Goal: Task Accomplishment & Management: Manage account settings

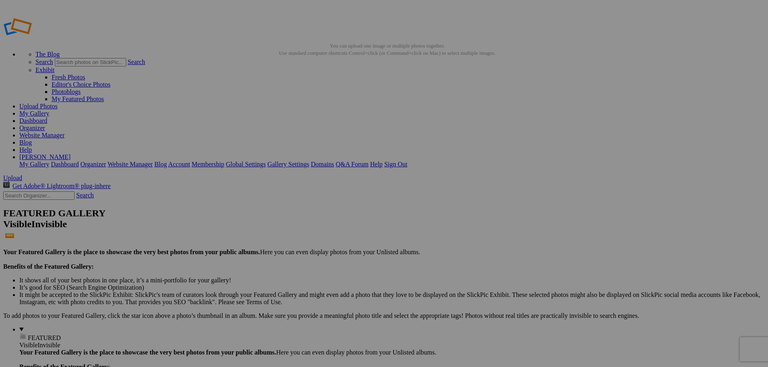
click at [22, 174] on span "Upload" at bounding box center [12, 177] width 19 height 7
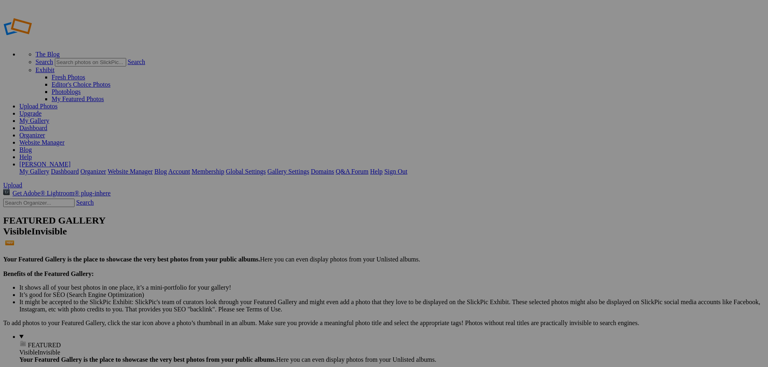
click at [362, 195] on input "text" at bounding box center [321, 199] width 88 height 8
type input "MDA 17B Gold v Eastside FC [DATE]"
click at [362, 210] on div "Select album..." at bounding box center [319, 213] width 85 height 7
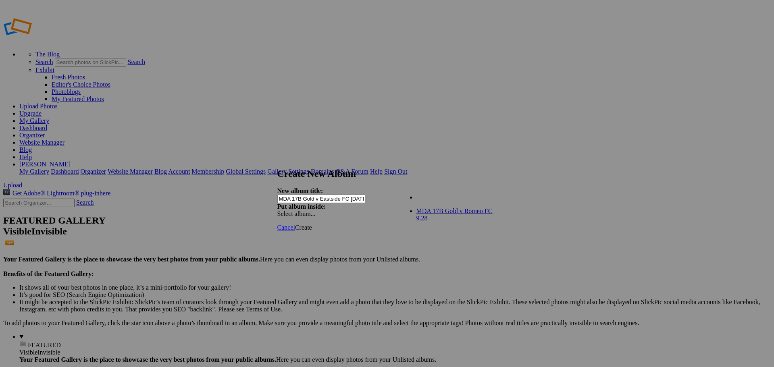
click at [378, 224] on div "Cancel Create" at bounding box center [384, 227] width 214 height 7
click at [312, 224] on span "Create" at bounding box center [303, 227] width 17 height 7
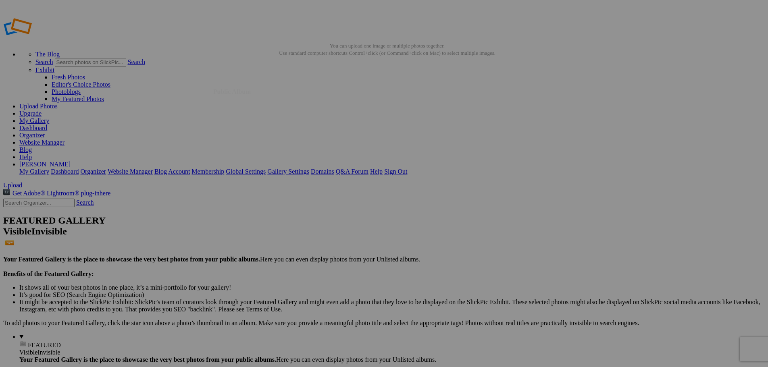
click at [303, 171] on link at bounding box center [303, 171] width 0 height 0
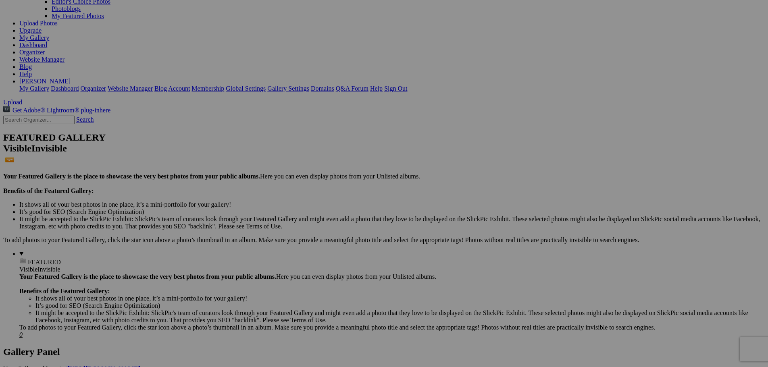
scroll to position [121, 0]
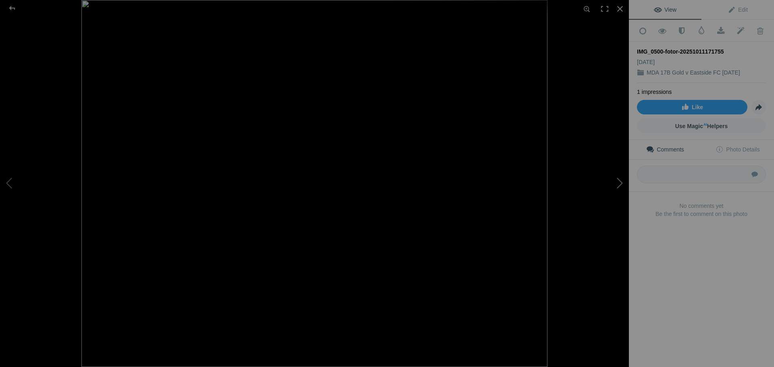
click at [618, 179] on button at bounding box center [598, 184] width 60 height 132
click at [618, 181] on button at bounding box center [598, 184] width 60 height 132
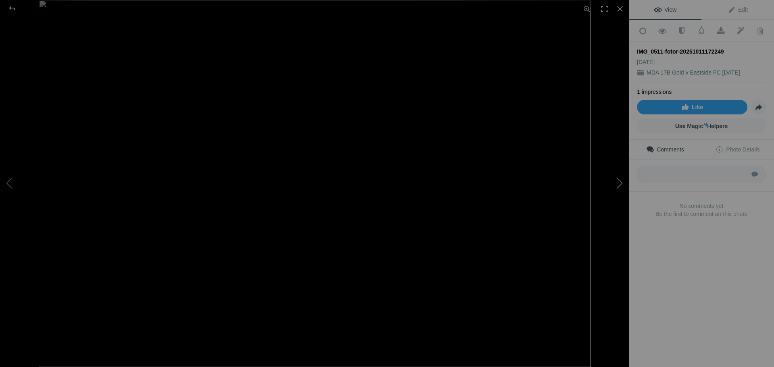
click at [618, 181] on button at bounding box center [598, 184] width 60 height 132
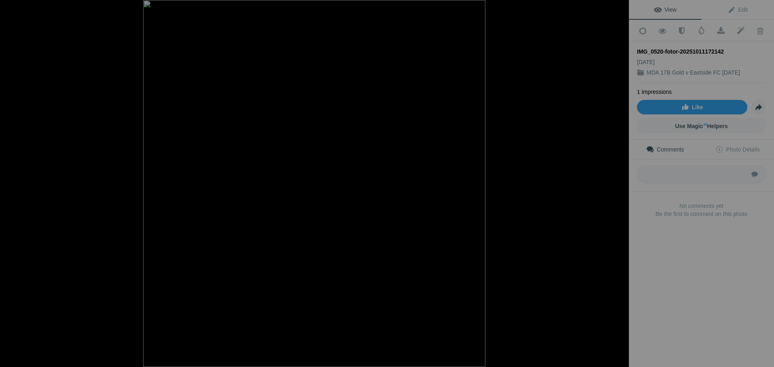
click at [618, 181] on button at bounding box center [598, 184] width 60 height 132
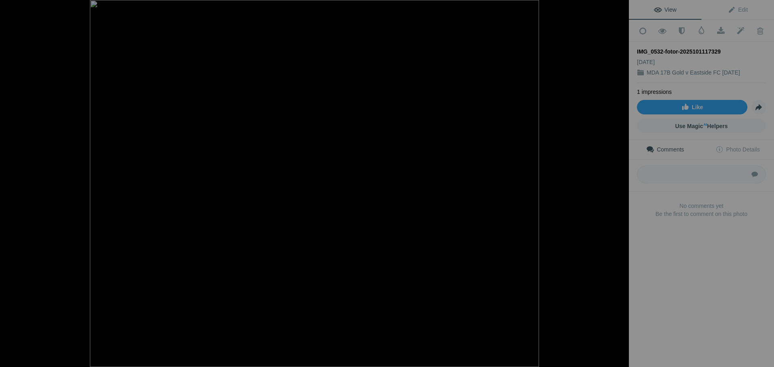
click at [618, 181] on button at bounding box center [598, 184] width 60 height 132
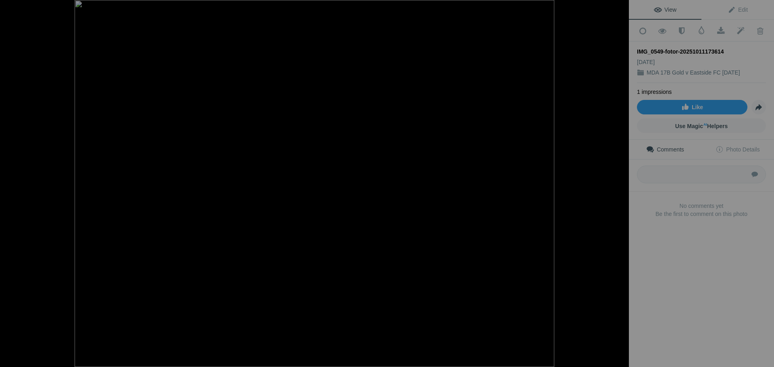
click at [618, 181] on button at bounding box center [598, 184] width 60 height 132
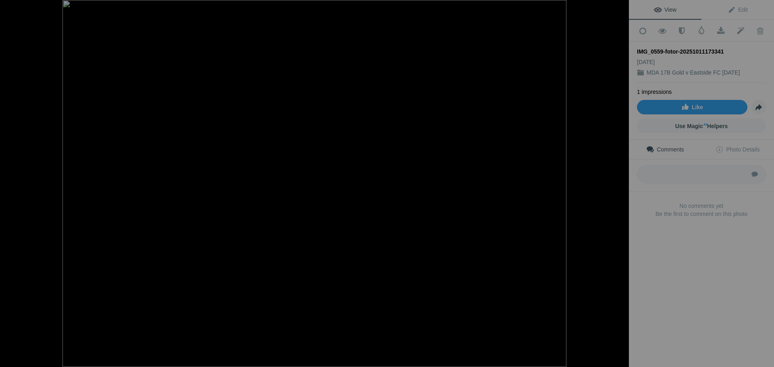
click at [618, 181] on button at bounding box center [598, 184] width 60 height 132
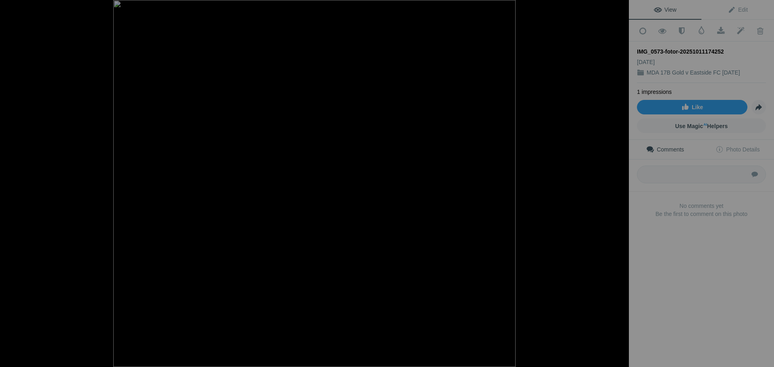
click at [618, 181] on button at bounding box center [598, 184] width 60 height 132
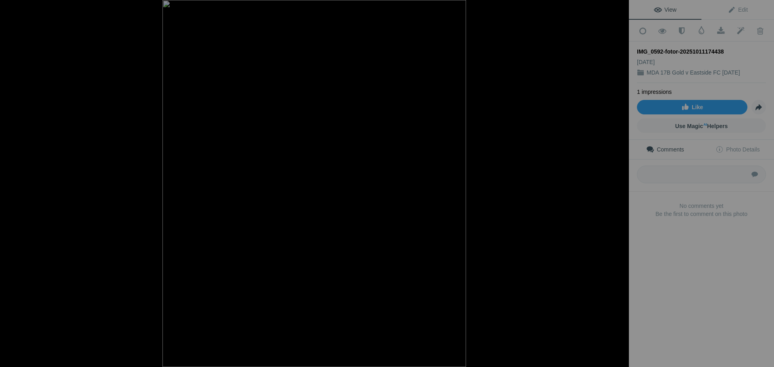
click at [618, 181] on button at bounding box center [598, 184] width 60 height 132
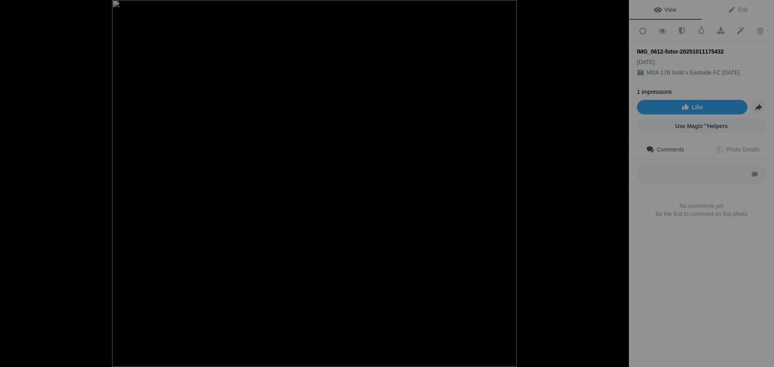
click at [618, 181] on button at bounding box center [598, 184] width 60 height 132
click at [618, 9] on div at bounding box center [620, 9] width 18 height 18
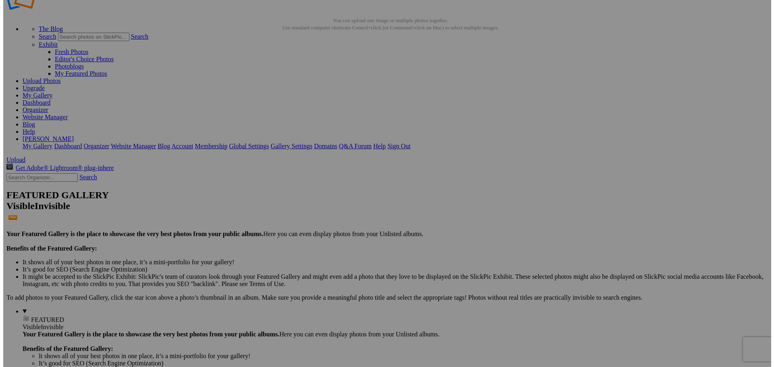
scroll to position [0, 0]
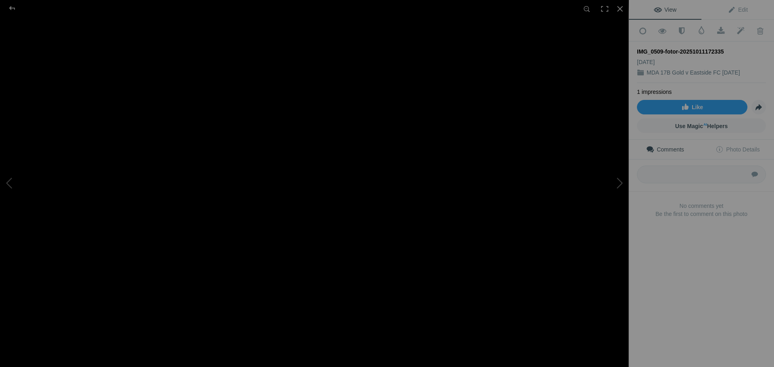
click at [310, 146] on img at bounding box center [313, 200] width 631 height 522
click at [620, 10] on div at bounding box center [620, 9] width 18 height 18
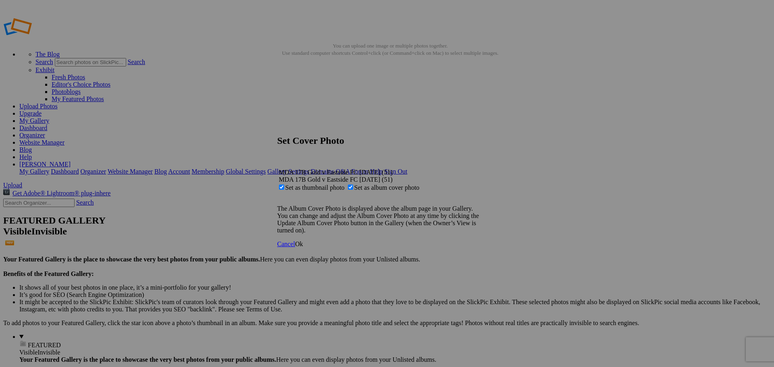
click at [303, 247] on span "Ok" at bounding box center [299, 244] width 8 height 7
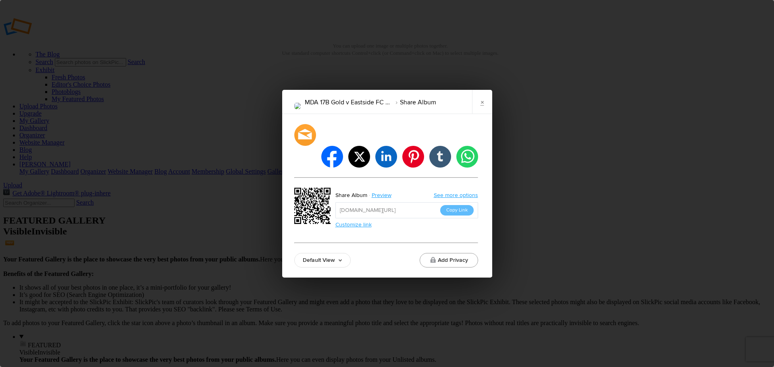
click at [449, 253] on button "Add Privacy" at bounding box center [448, 260] width 58 height 15
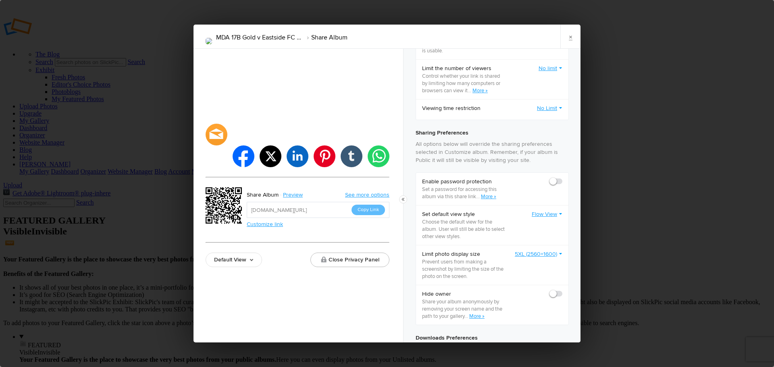
scroll to position [121, 0]
click at [562, 174] on span at bounding box center [562, 174] width 0 height 0
click at [562, 174] on input "checkbox" at bounding box center [562, 174] width 0 height 0
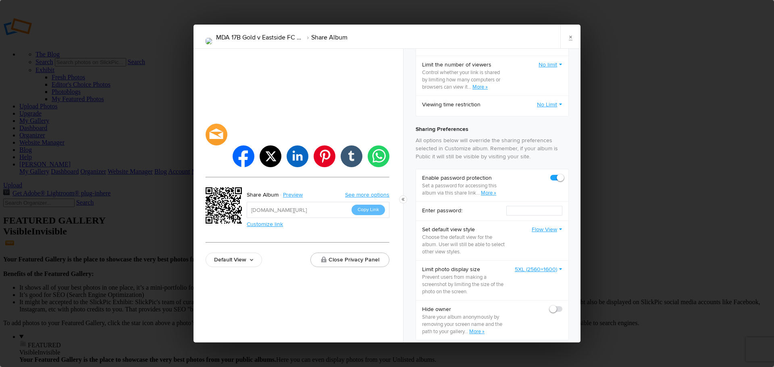
checkbox input "true"
click at [525, 213] on input "text" at bounding box center [534, 211] width 56 height 10
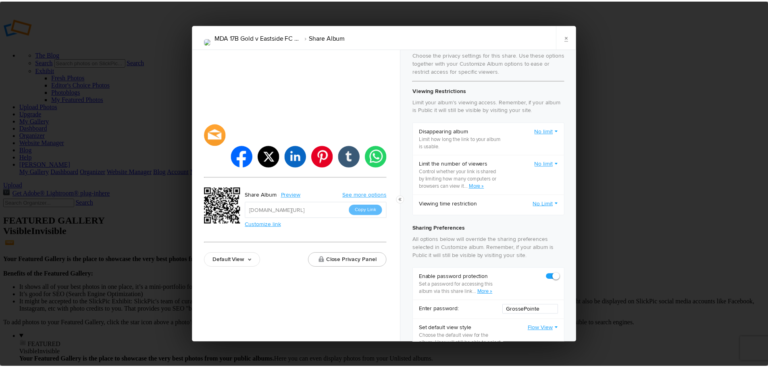
scroll to position [0, 0]
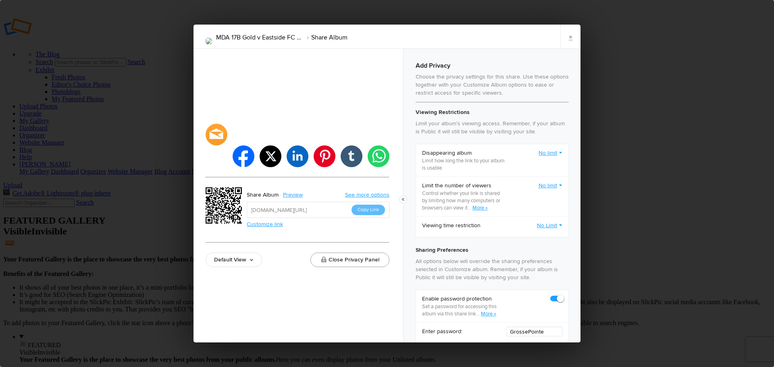
type input "GrossePointe"
click at [361, 253] on button "Close Privacy Panel" at bounding box center [349, 260] width 79 height 15
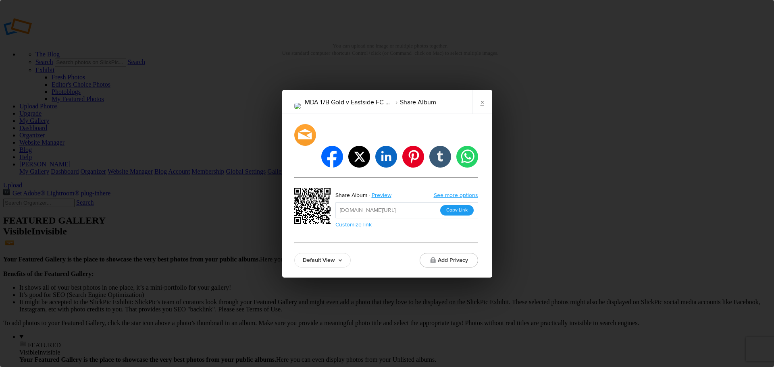
click at [455, 205] on button "Copy Link" at bounding box center [456, 210] width 33 height 10
click at [485, 112] on link "×" at bounding box center [482, 102] width 20 height 24
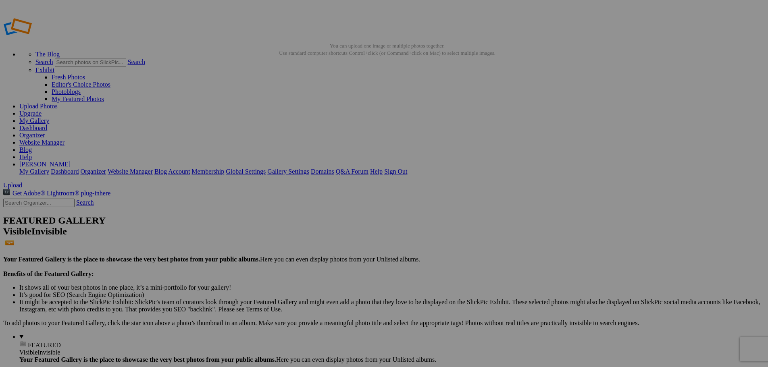
click at [43, 37] on link at bounding box center [51, 40] width 97 height 7
drag, startPoint x: 278, startPoint y: 44, endPoint x: 264, endPoint y: 46, distance: 14.6
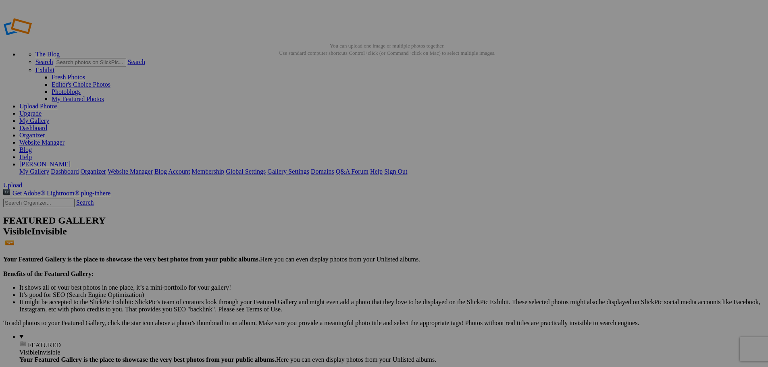
type input "MDA 17B Gold v Eastside FC 10.11"
